Goal: Task Accomplishment & Management: Manage account settings

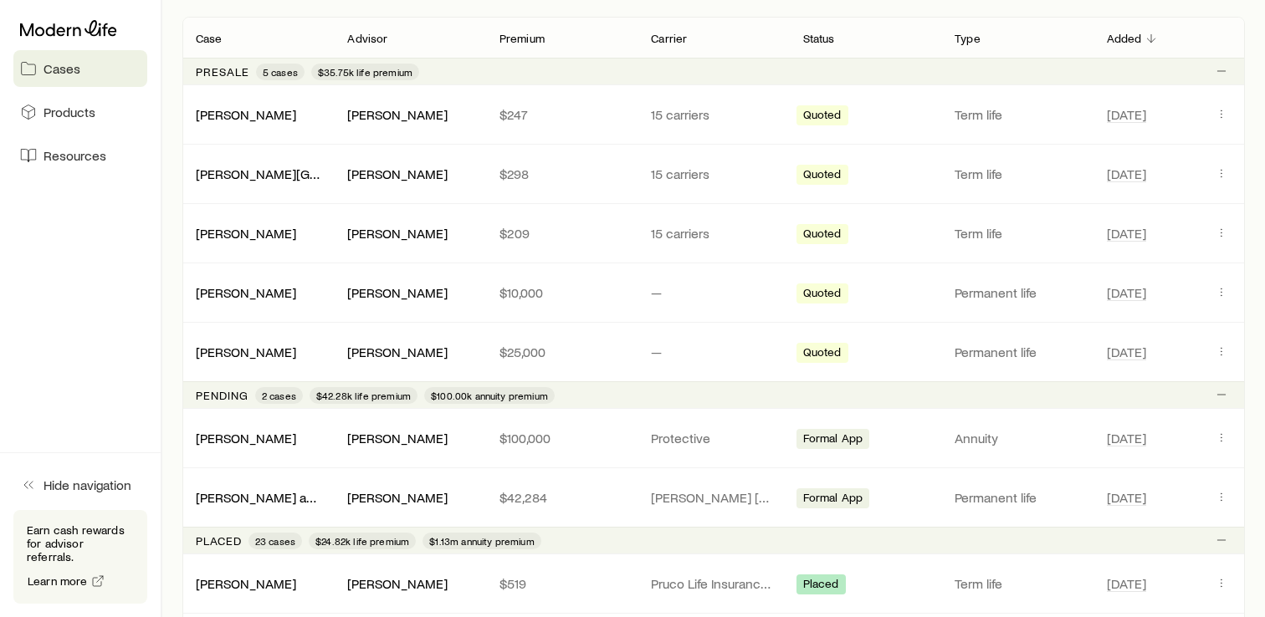
scroll to position [305, 0]
click at [238, 356] on link "[PERSON_NAME]" at bounding box center [247, 349] width 100 height 16
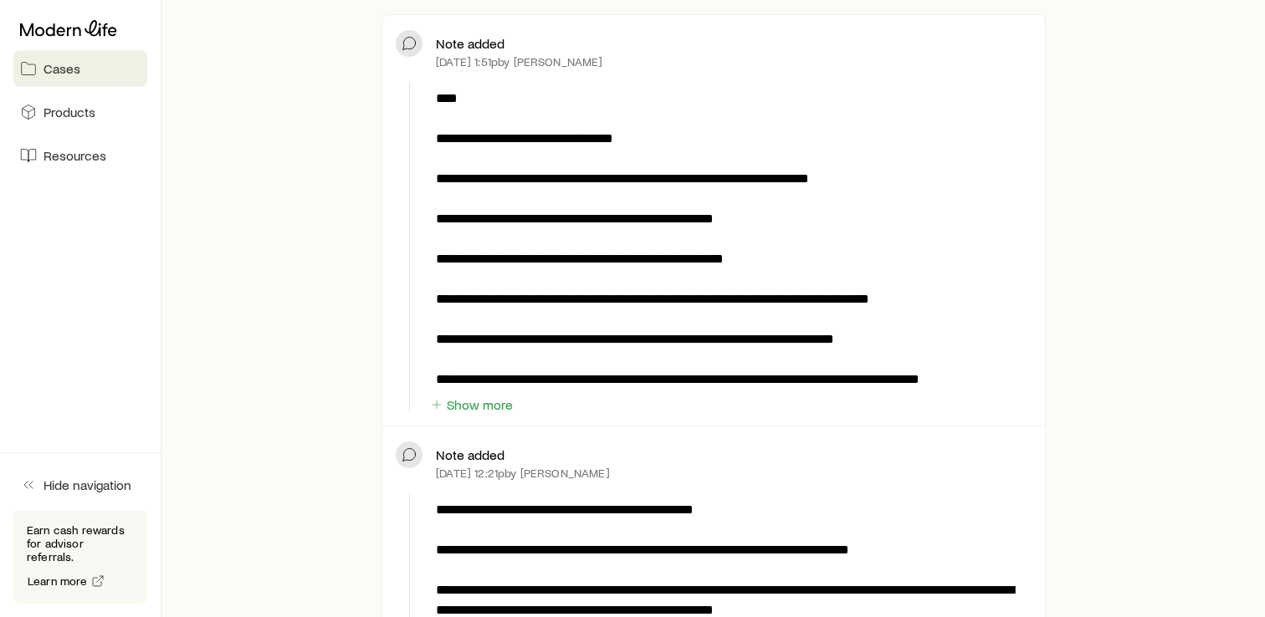
scroll to position [493, 0]
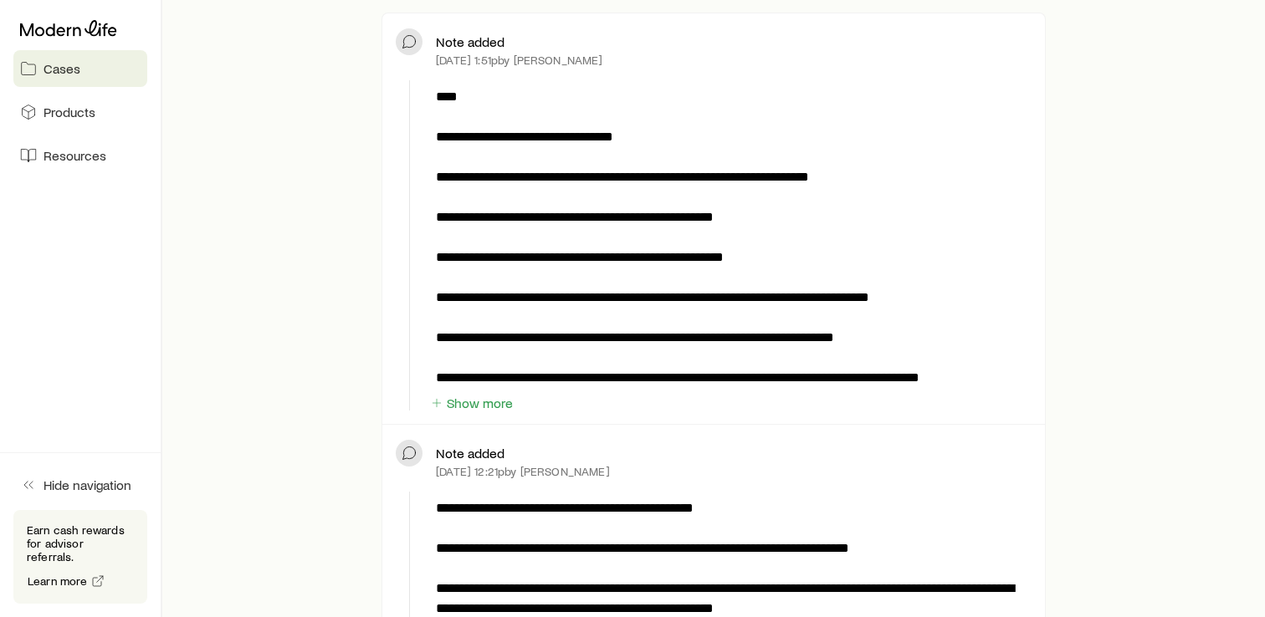
click at [587, 223] on p "**********" at bounding box center [730, 237] width 589 height 301
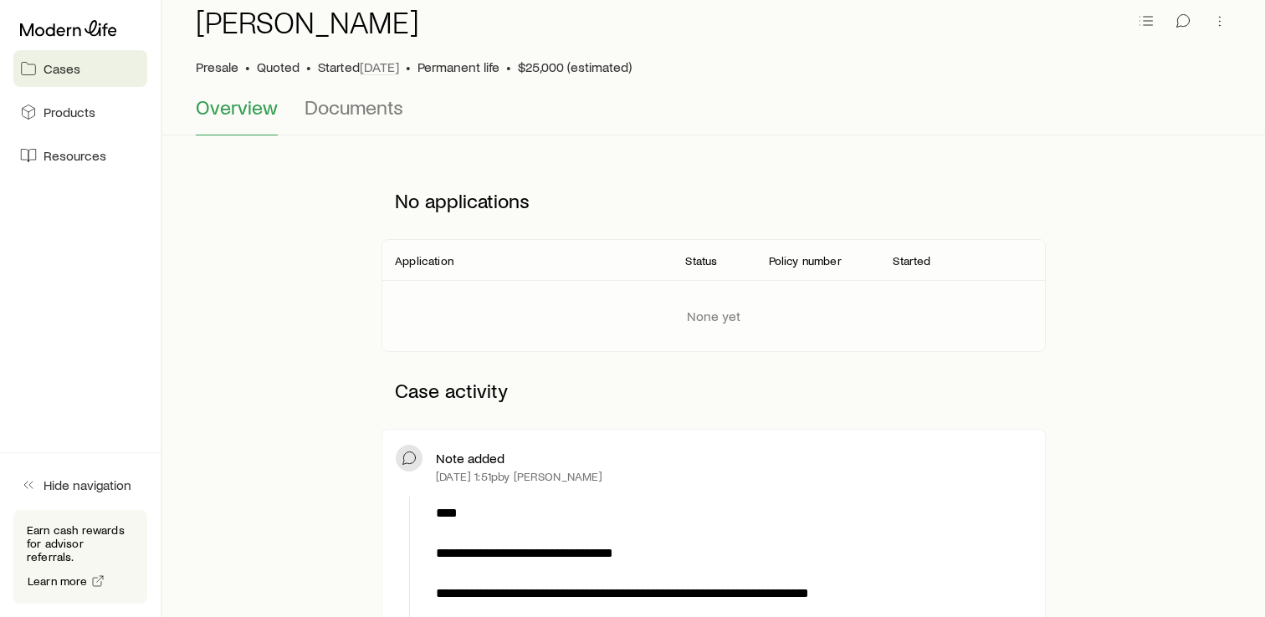
scroll to position [68, 0]
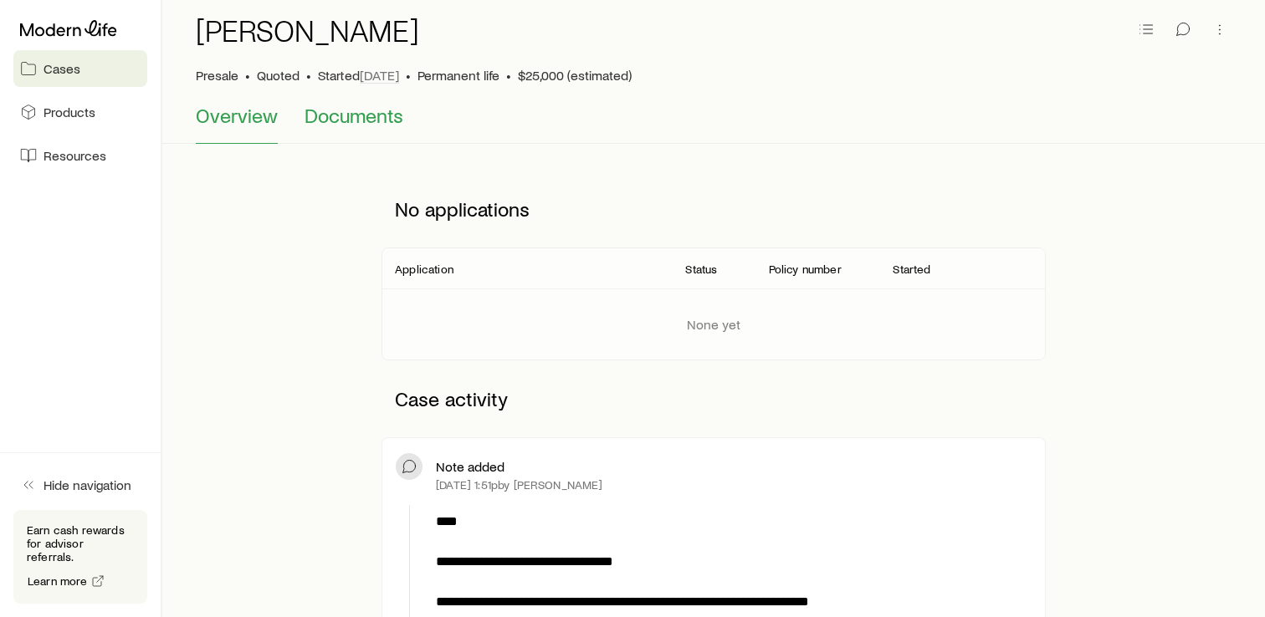
click at [346, 110] on span "Documents" at bounding box center [354, 115] width 99 height 23
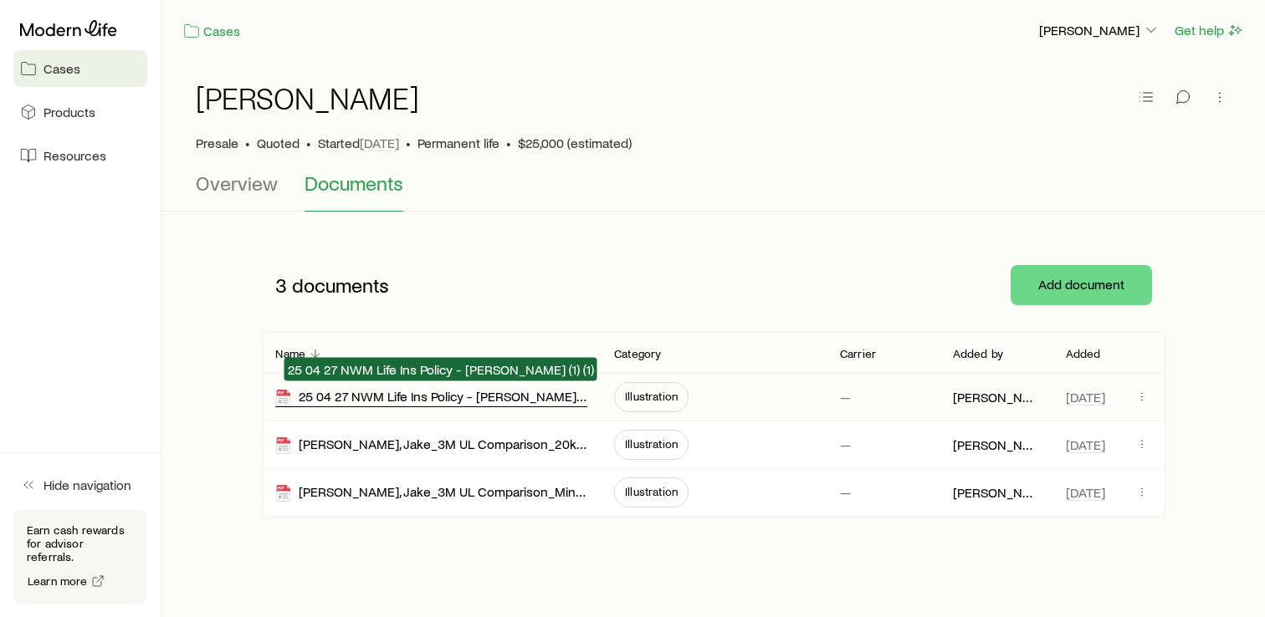
click at [425, 393] on div "25 04 27 NWM Life Ins Policy - [PERSON_NAME] (1) (1)" at bounding box center [431, 397] width 312 height 19
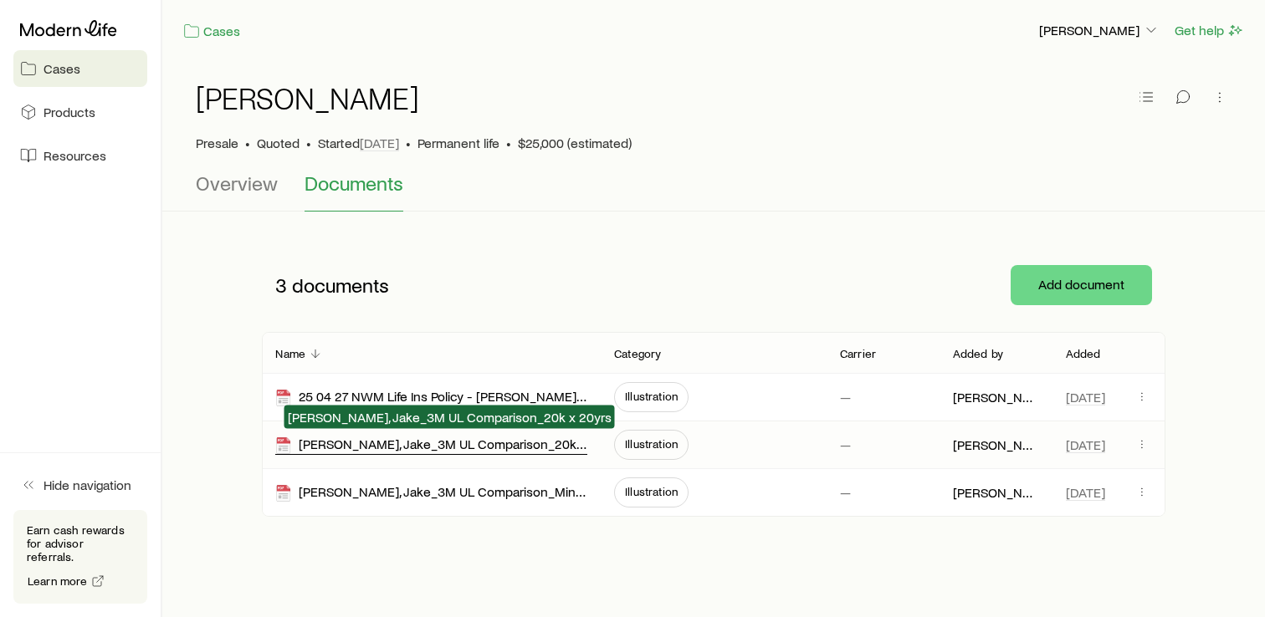
click at [407, 443] on div "[PERSON_NAME], Jake_3M UL Comparison_20k x 20yrs" at bounding box center [431, 445] width 312 height 19
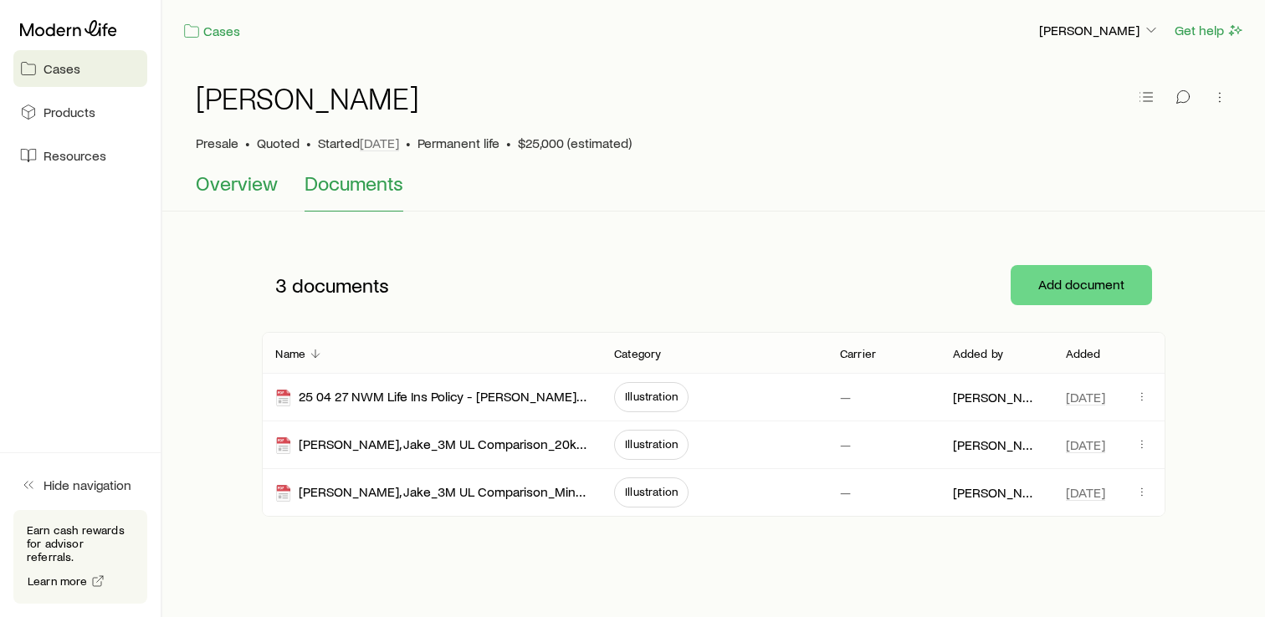
click at [249, 191] on span "Overview" at bounding box center [237, 183] width 82 height 23
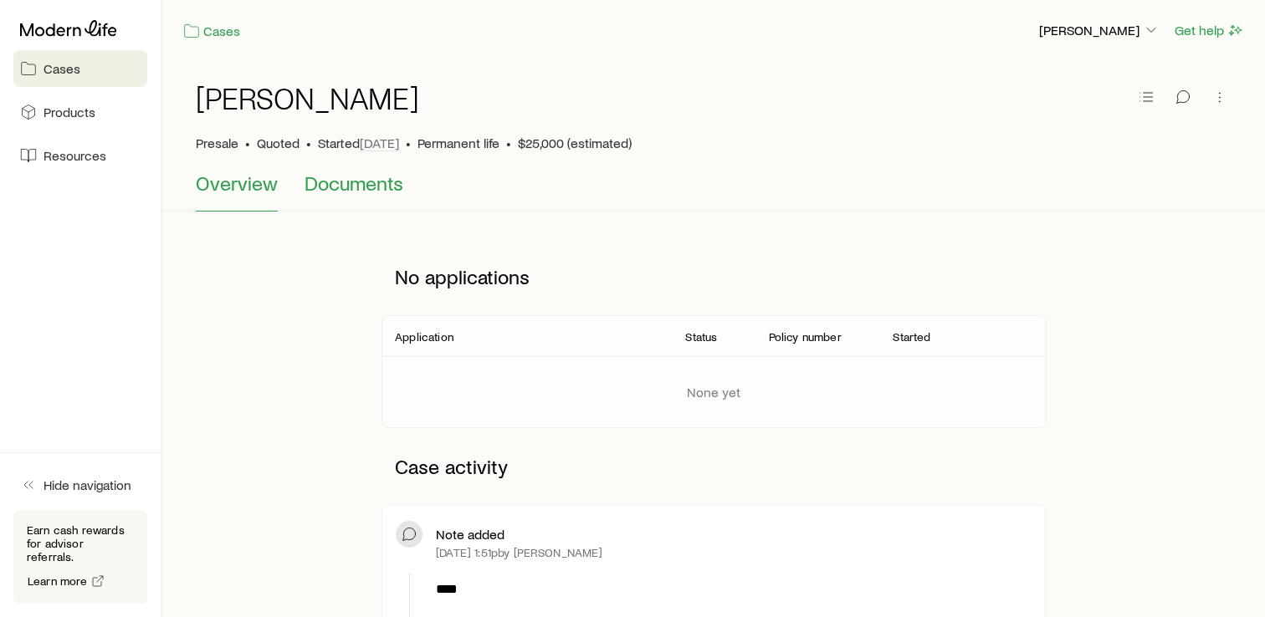
click at [359, 190] on span "Documents" at bounding box center [354, 183] width 99 height 23
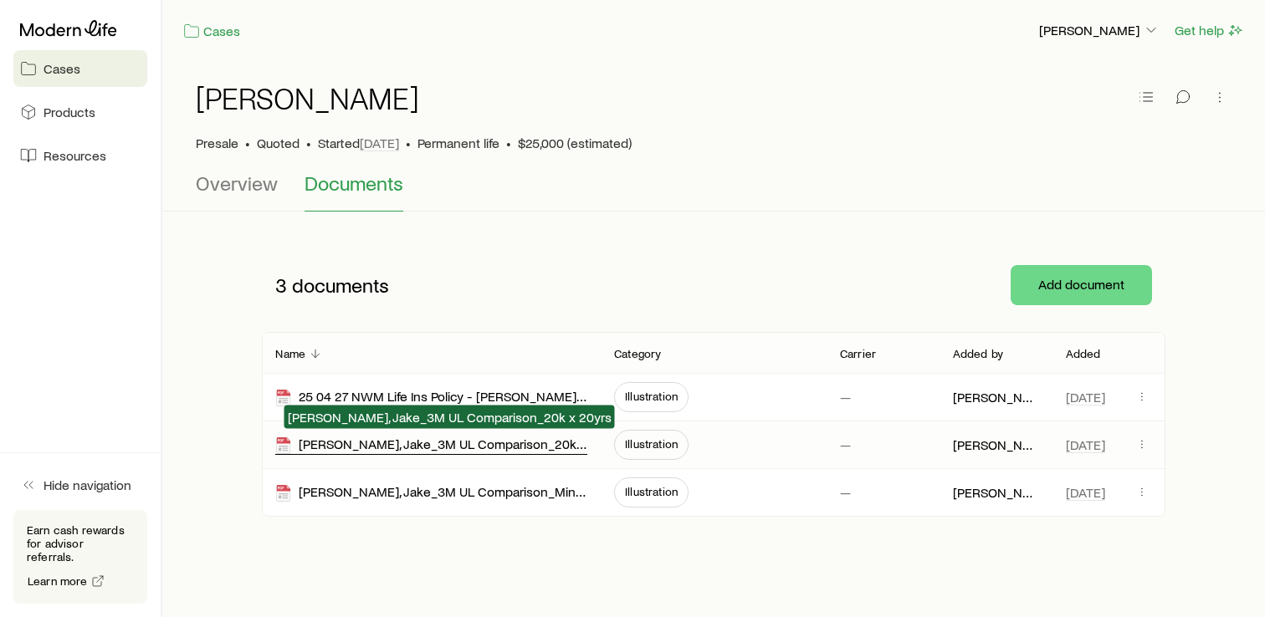
click at [431, 449] on div "[PERSON_NAME], Jake_3M UL Comparison_20k x 20yrs" at bounding box center [431, 445] width 312 height 19
